Goal: Find contact information: Find contact information

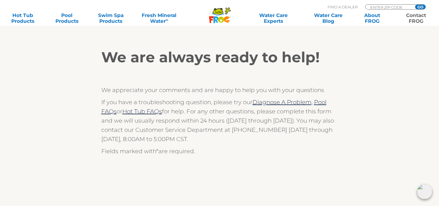
scroll to position [128, 0]
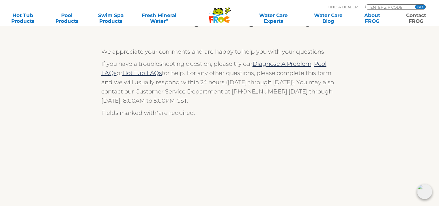
click at [412, 16] on link "Contact FROG" at bounding box center [416, 18] width 34 height 12
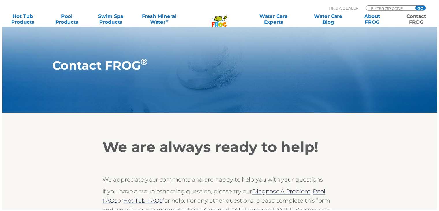
scroll to position [75, 0]
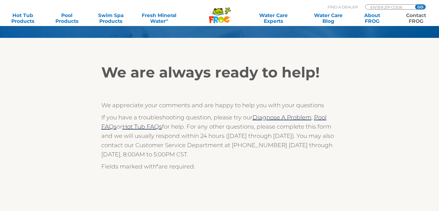
click at [305, 46] on div at bounding box center [219, 51] width 355 height 12
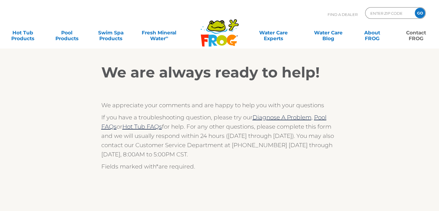
scroll to position [75, 0]
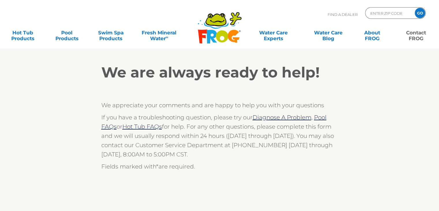
click at [415, 36] on link "Contact FROG" at bounding box center [416, 33] width 34 height 12
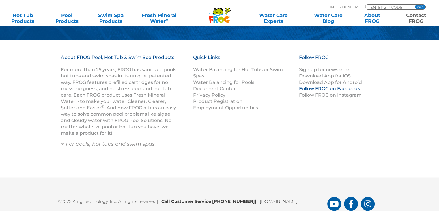
scroll to position [900, 0]
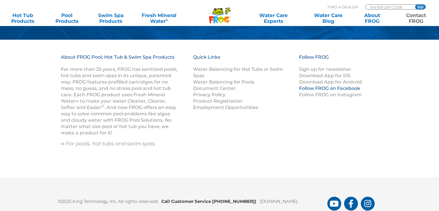
click at [310, 86] on link "Follow FROG on Facebook" at bounding box center [329, 87] width 61 height 5
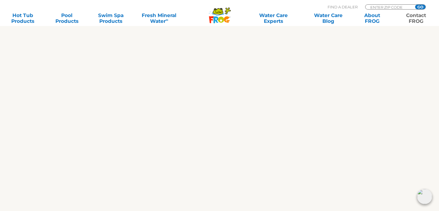
scroll to position [236, 0]
click at [79, 173] on div "We are always ready to help! We appreciate your comments and are happy to help …" at bounding box center [219, 95] width 355 height 401
